Goal: Find specific page/section: Find specific page/section

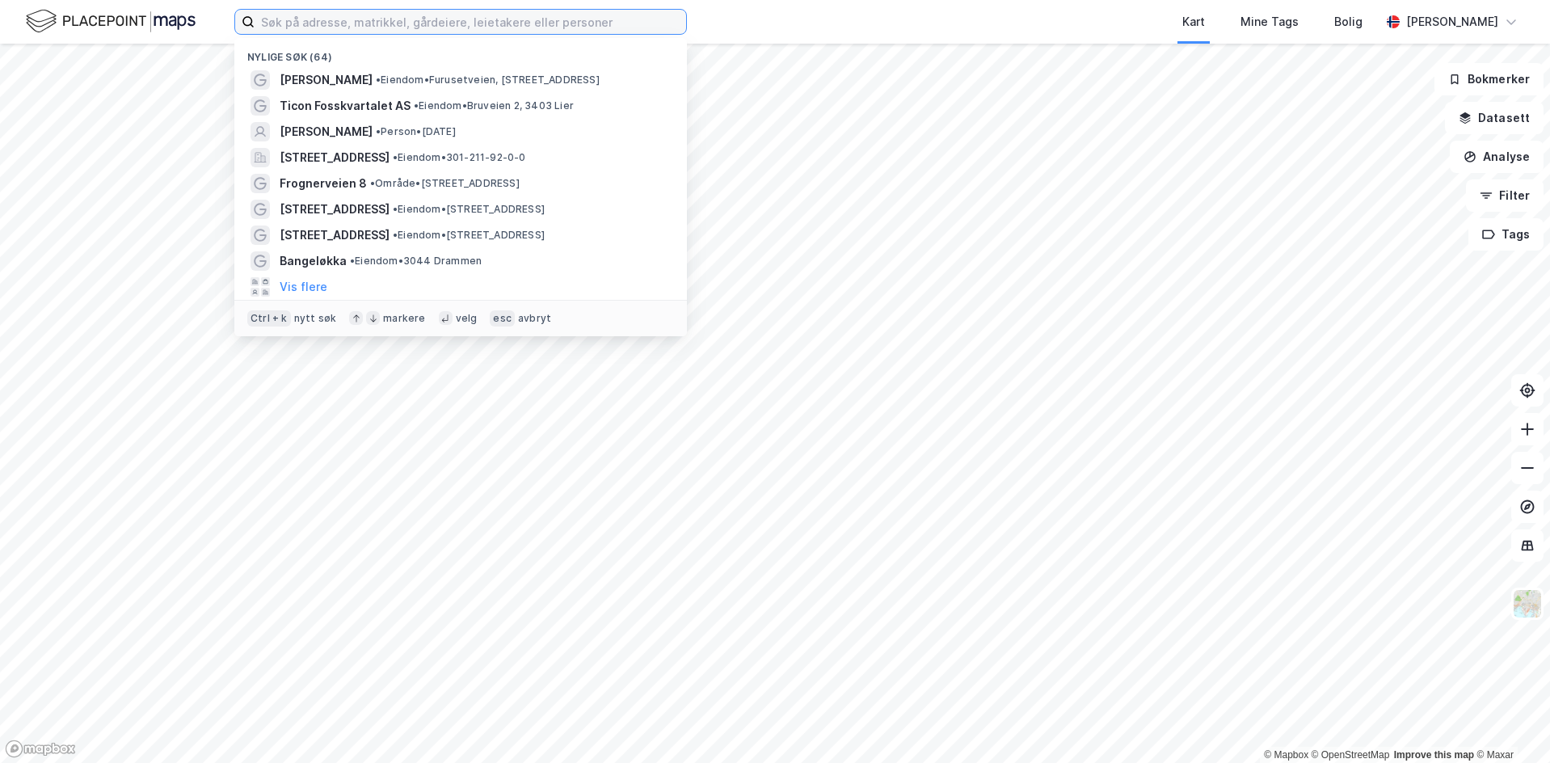
click at [280, 23] on input at bounding box center [469, 22] width 431 height 24
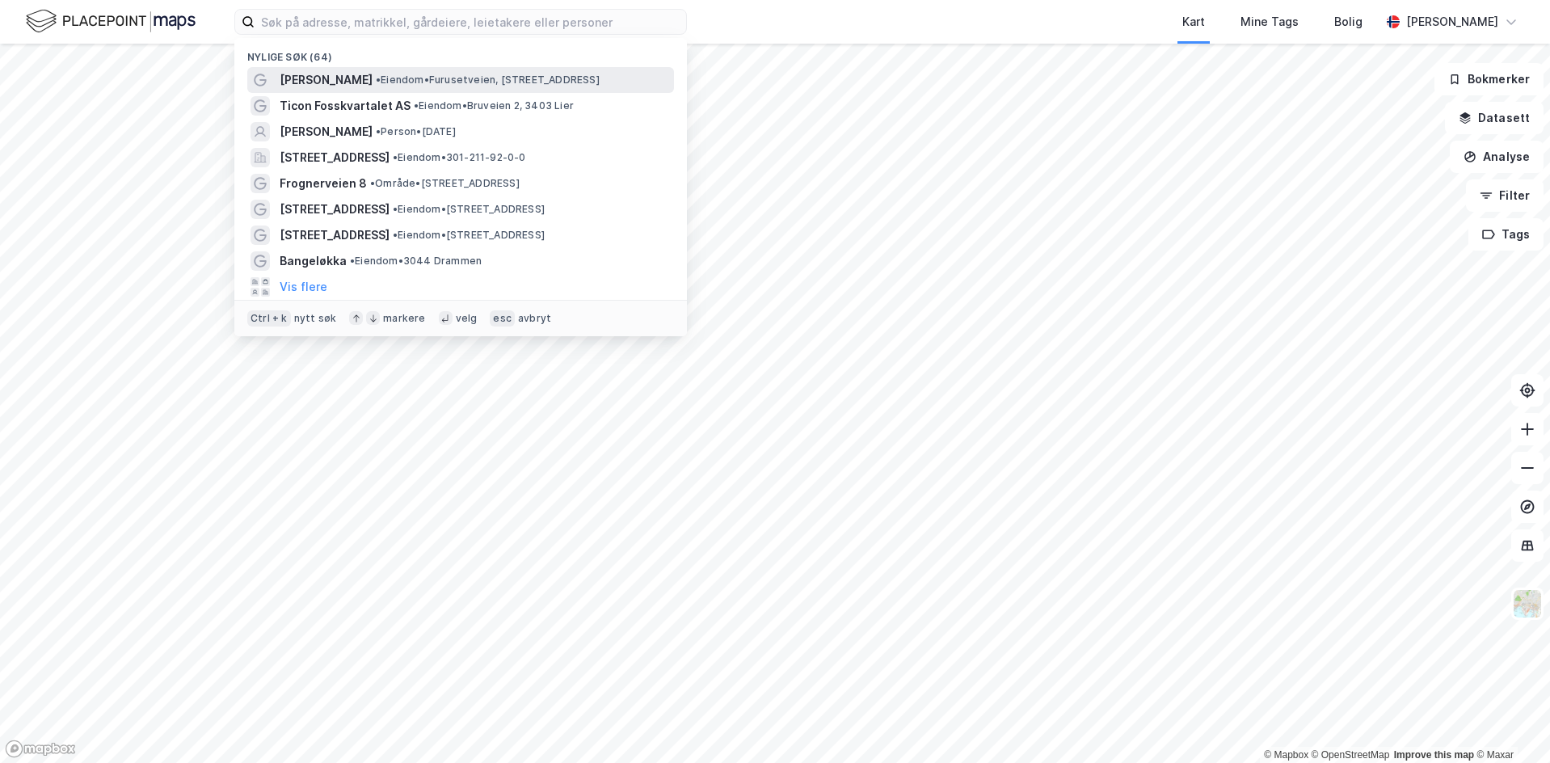
click at [305, 78] on span "[PERSON_NAME]" at bounding box center [326, 79] width 93 height 19
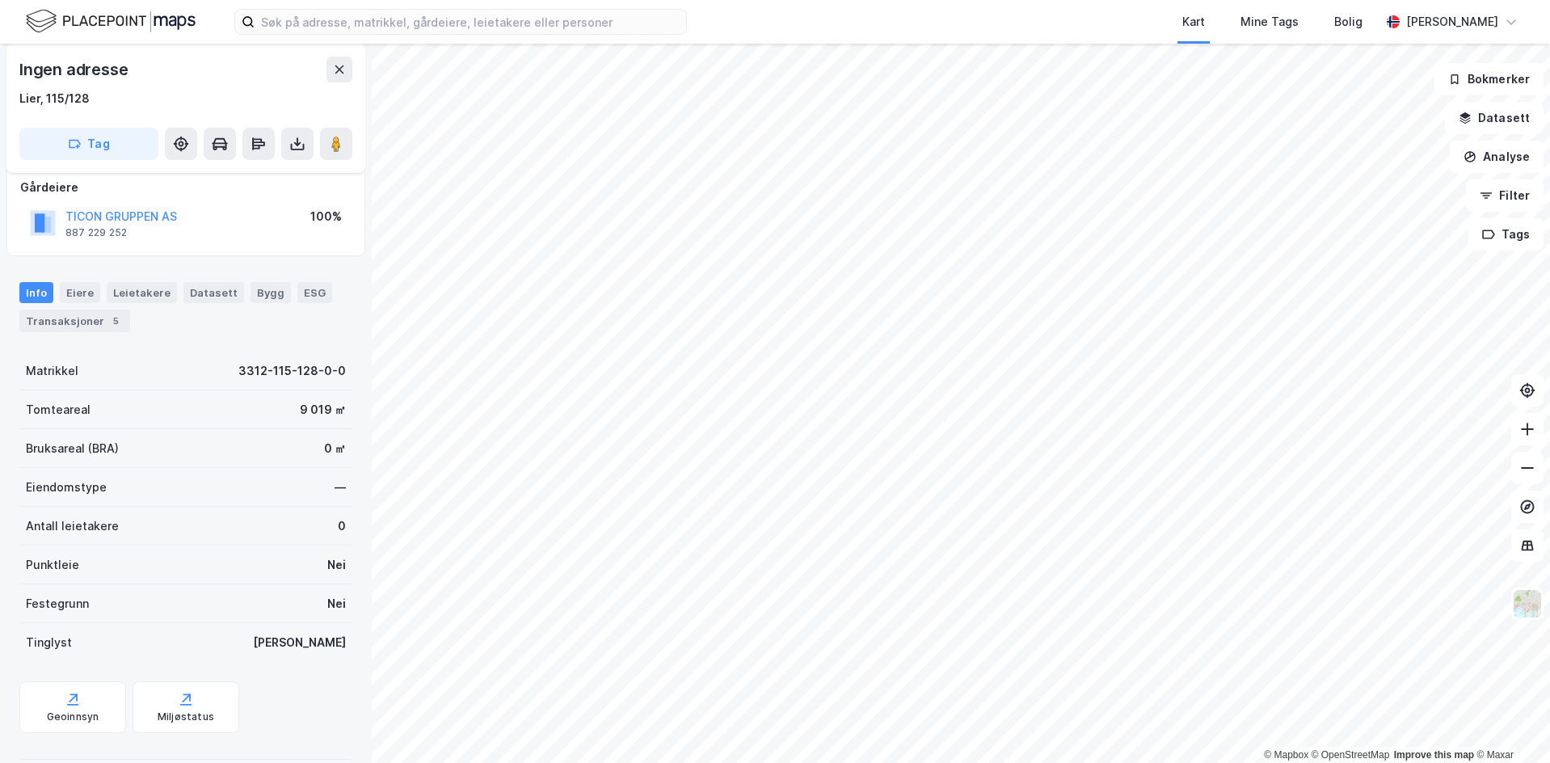
scroll to position [116, 0]
